Goal: Task Accomplishment & Management: Use online tool/utility

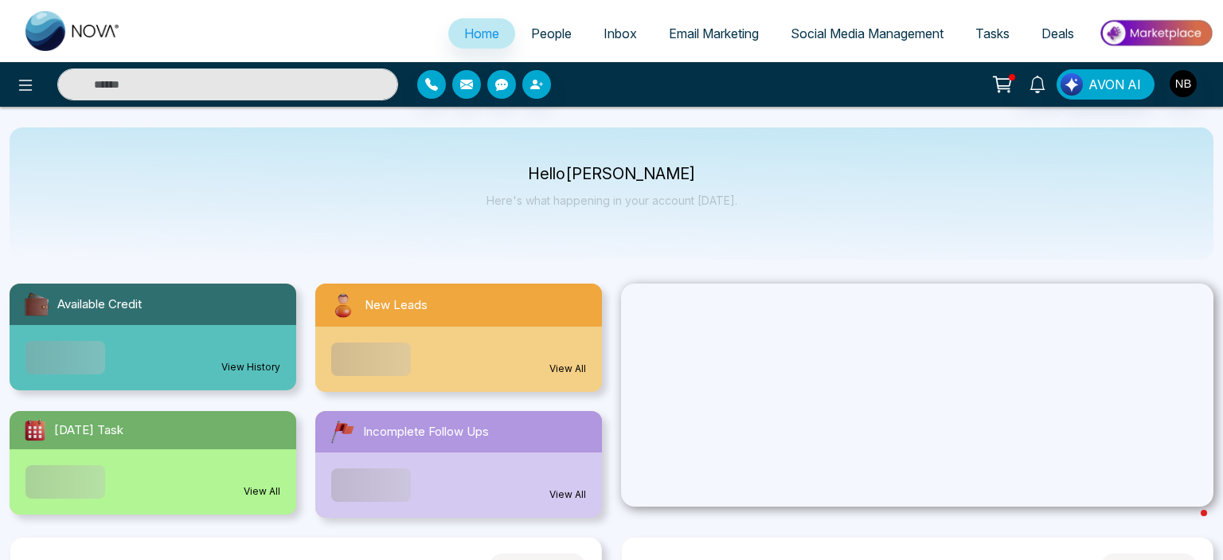
select select "*"
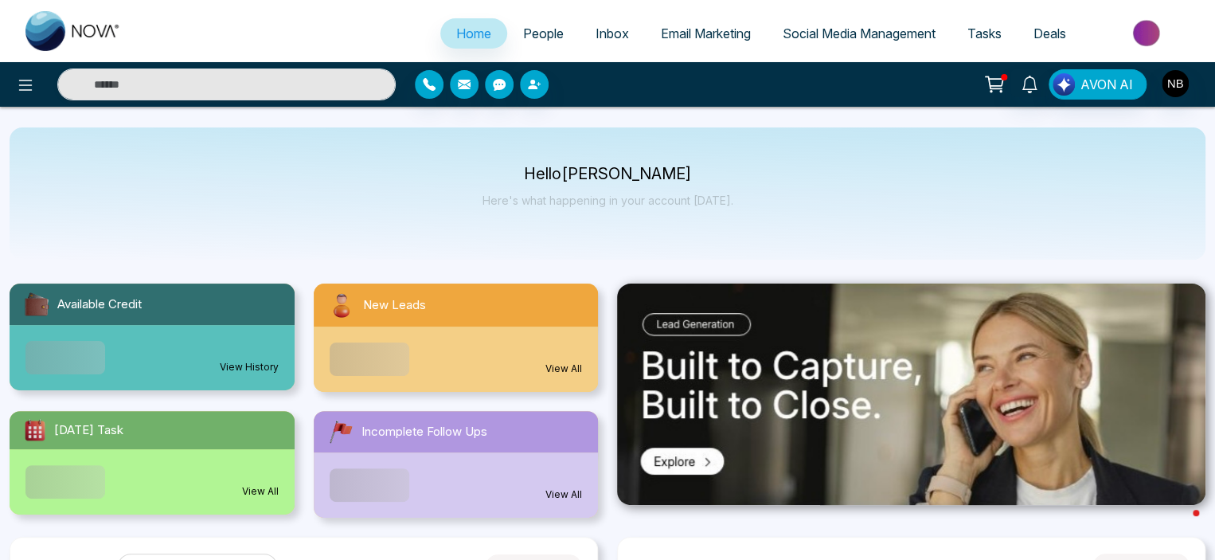
click at [863, 37] on span "Social Media Management" at bounding box center [859, 33] width 153 height 16
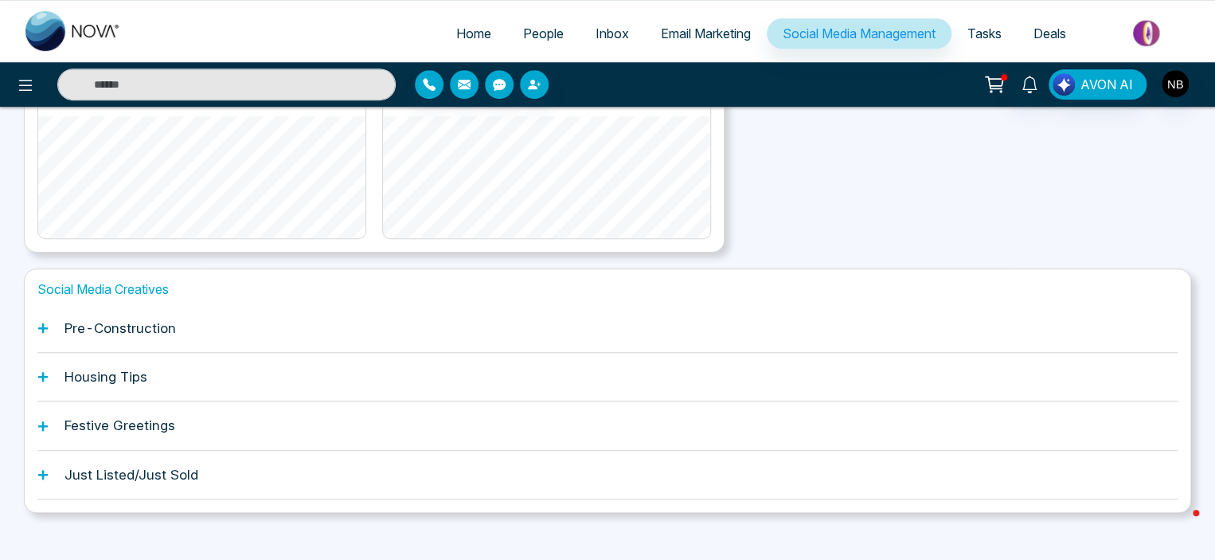
scroll to position [400, 0]
click at [152, 455] on div "Just Listed/Just Sold" at bounding box center [607, 473] width 1140 height 49
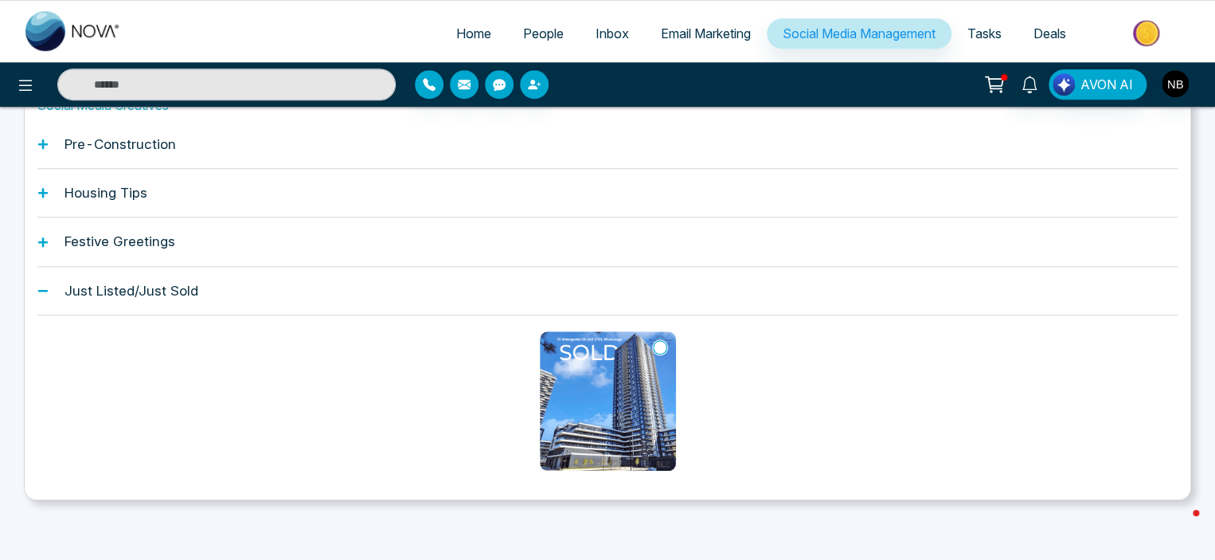
scroll to position [584, 0]
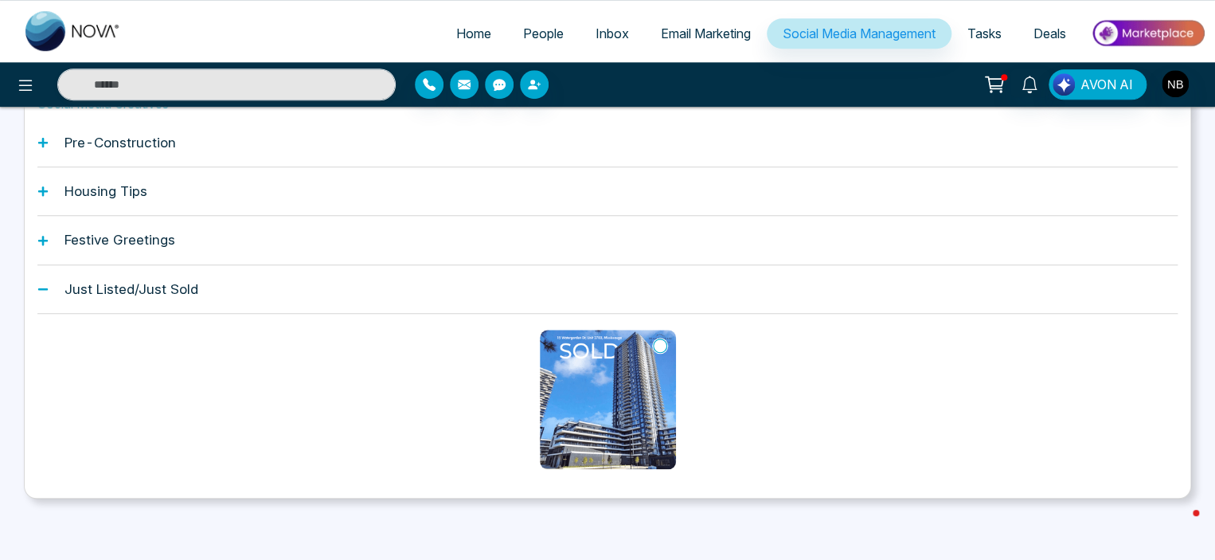
click at [597, 382] on img at bounding box center [608, 399] width 136 height 139
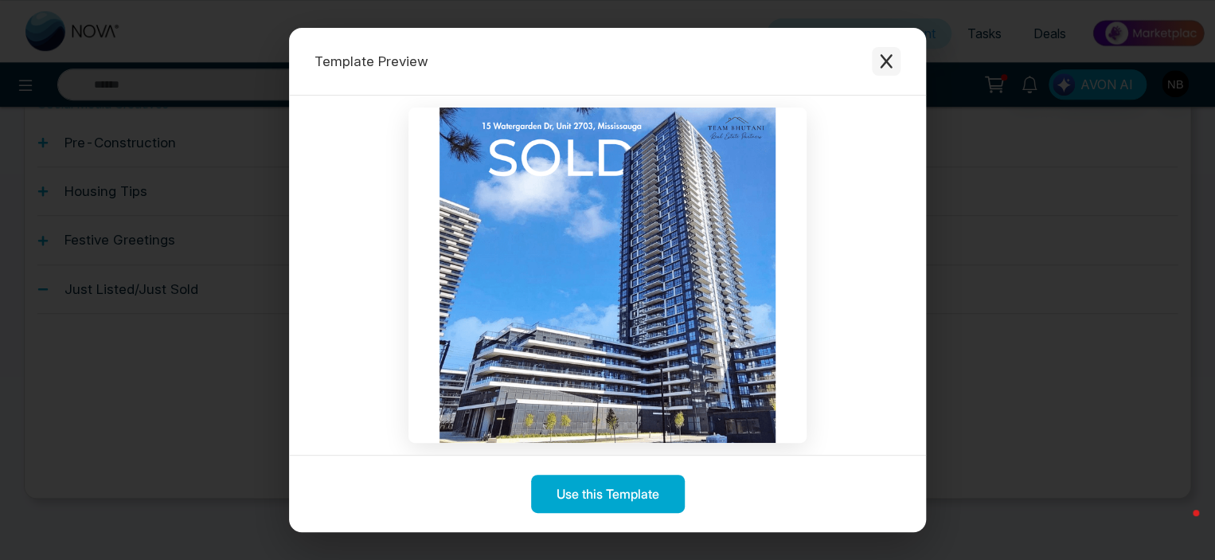
click at [893, 66] on icon "Close modal" at bounding box center [886, 61] width 16 height 16
